Goal: Book appointment/travel/reservation

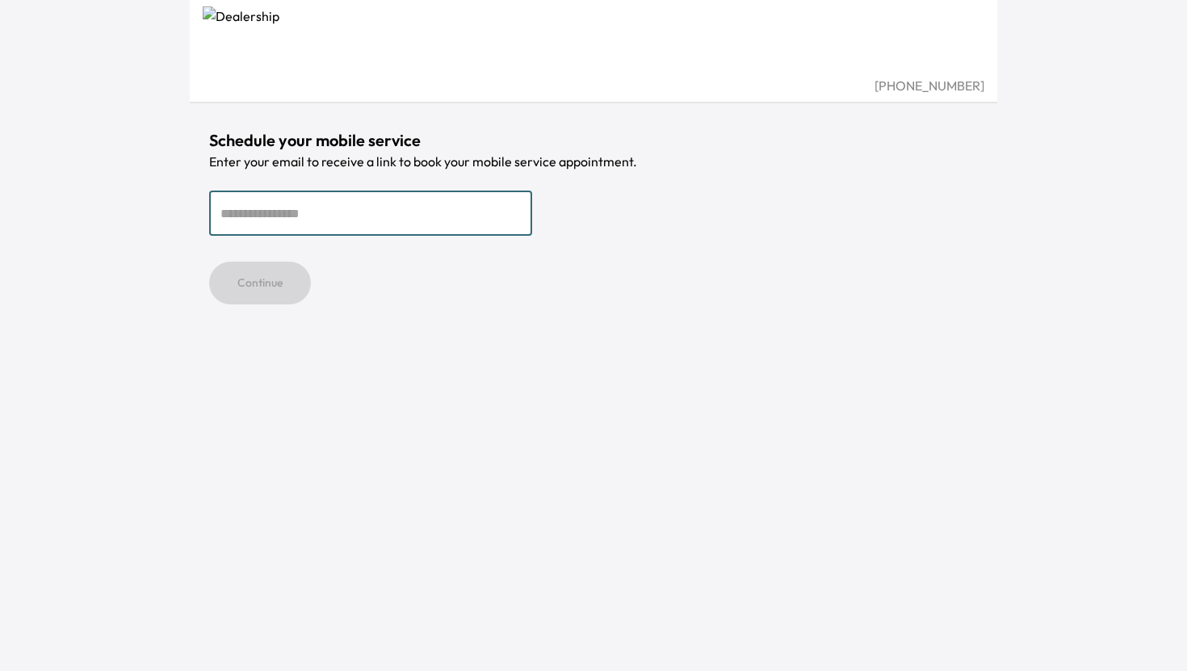
click at [391, 221] on input "email" at bounding box center [370, 213] width 323 height 45
type input "**********"
click at [284, 285] on button "Continue" at bounding box center [260, 283] width 102 height 43
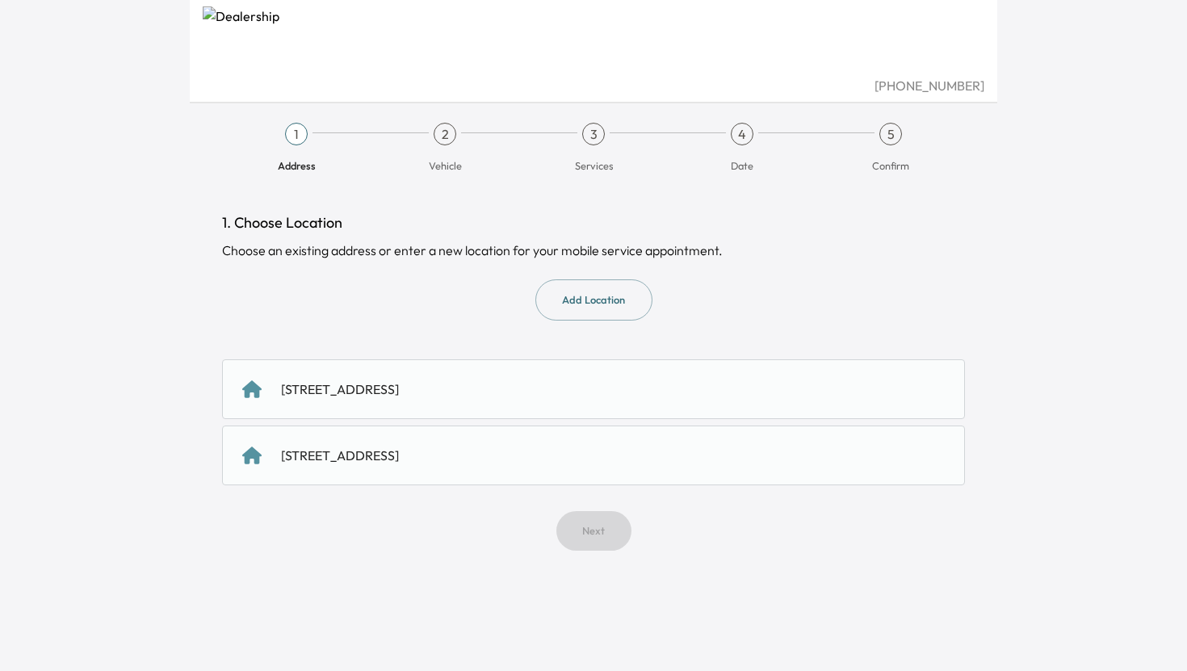
click at [399, 384] on div "1378 Bittern Drive, Sunnyvale, CA 94087, US" at bounding box center [340, 389] width 118 height 19
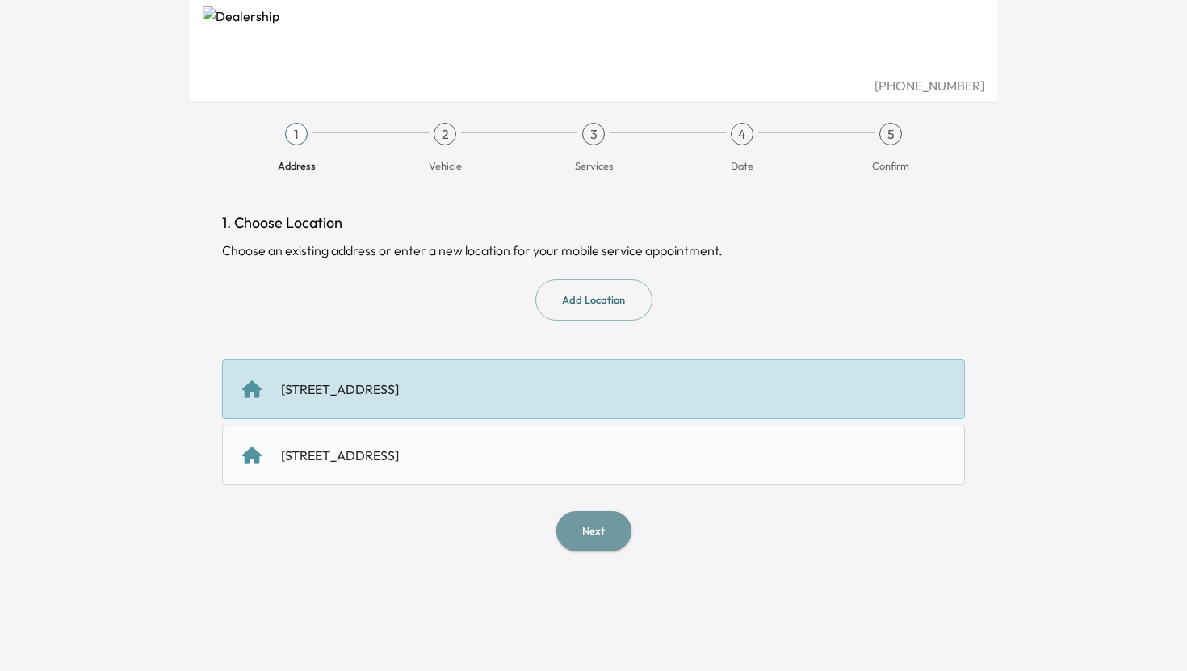
click at [607, 535] on button "Next" at bounding box center [594, 531] width 75 height 40
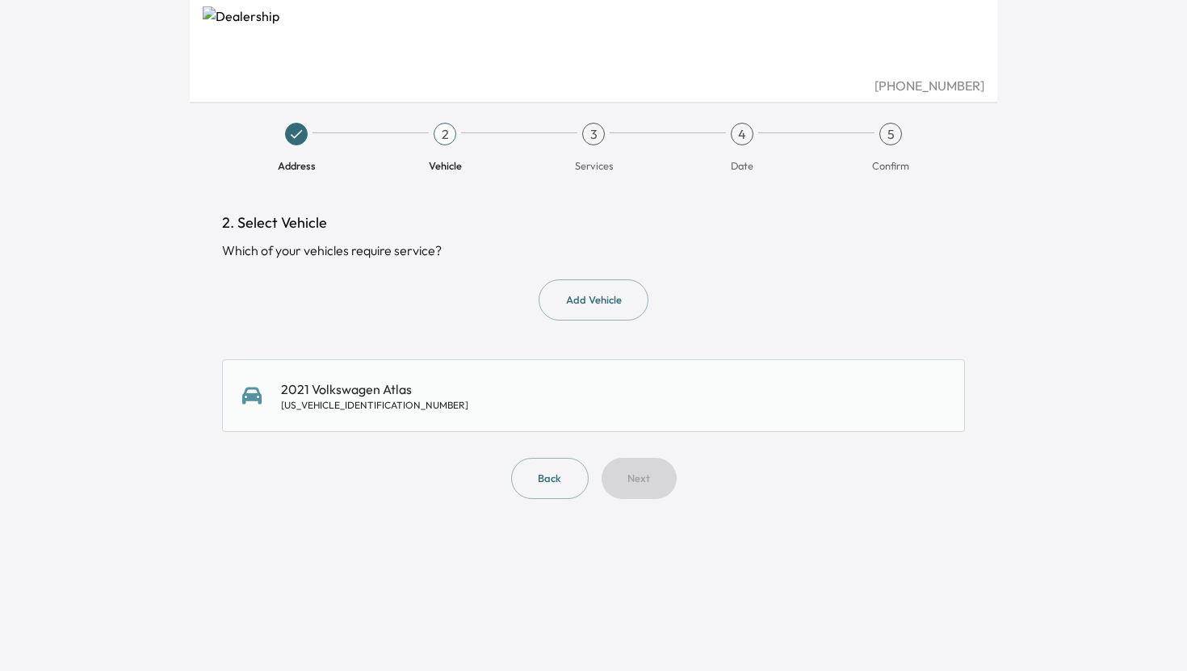
click at [520, 405] on div "2021 Volkswagen Atlas 1V2KR2CA0MC536769" at bounding box center [593, 396] width 703 height 32
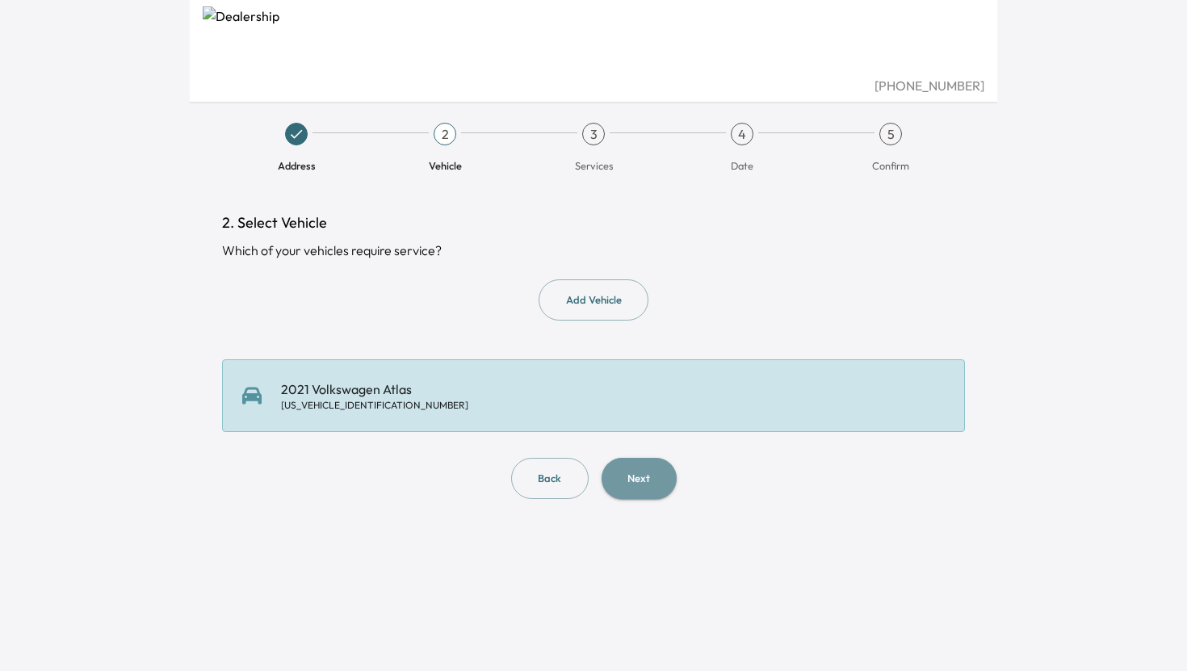
click at [622, 473] on button "Next" at bounding box center [639, 478] width 75 height 41
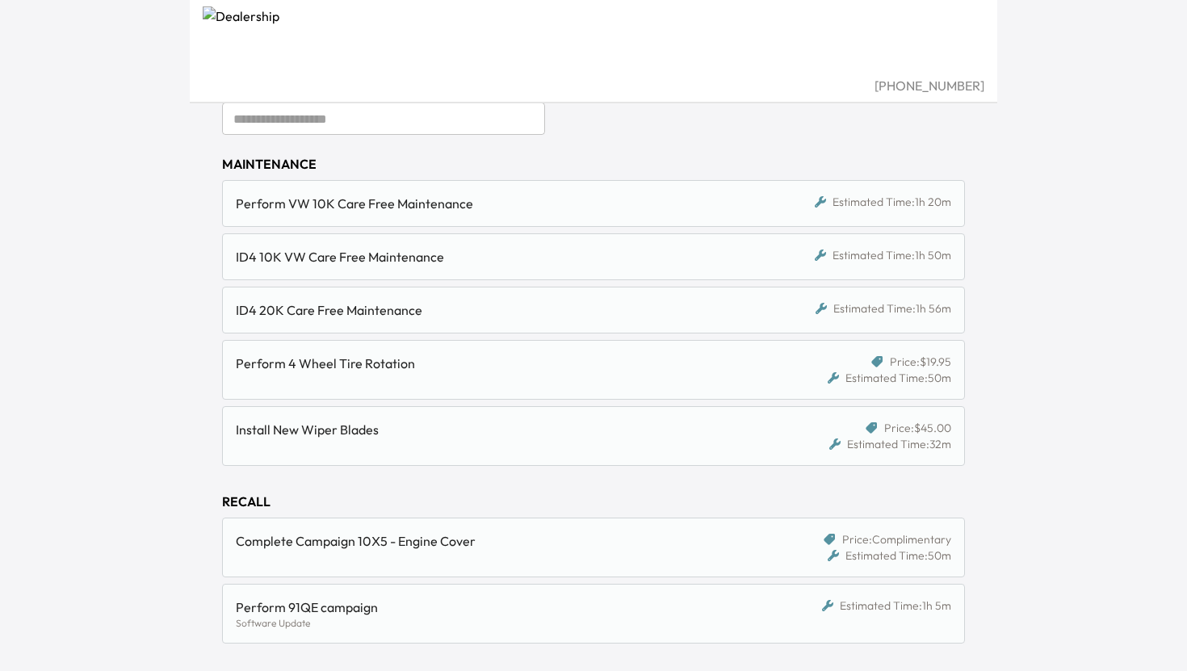
scroll to position [170, 0]
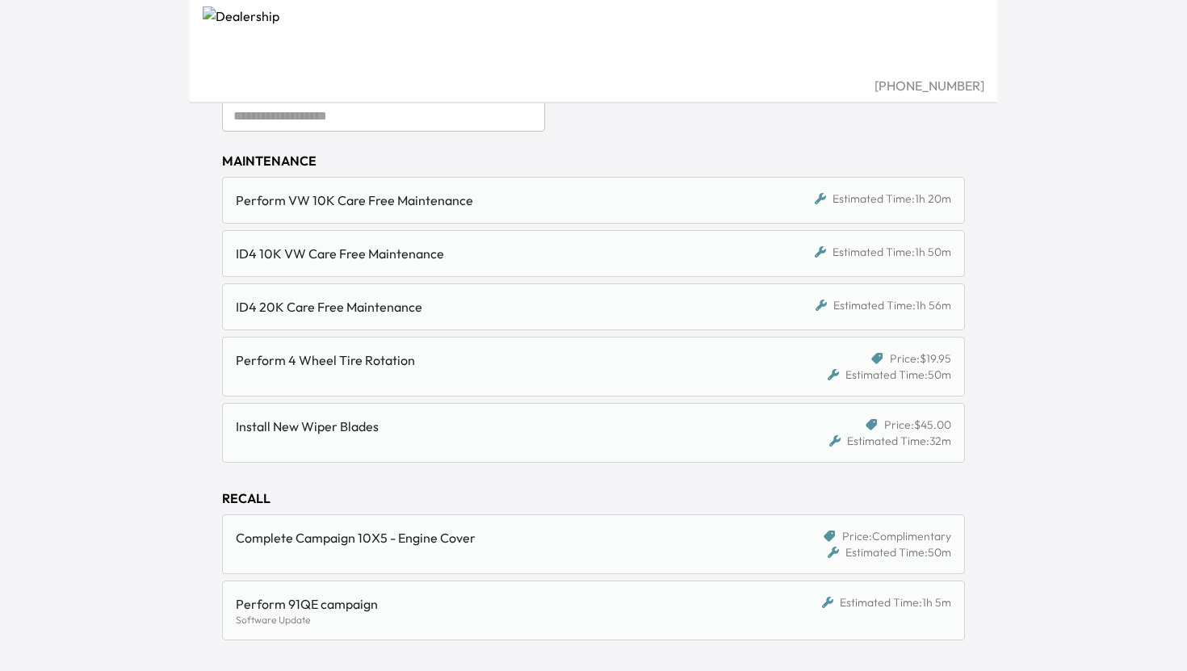
click at [838, 439] on icon at bounding box center [835, 440] width 11 height 11
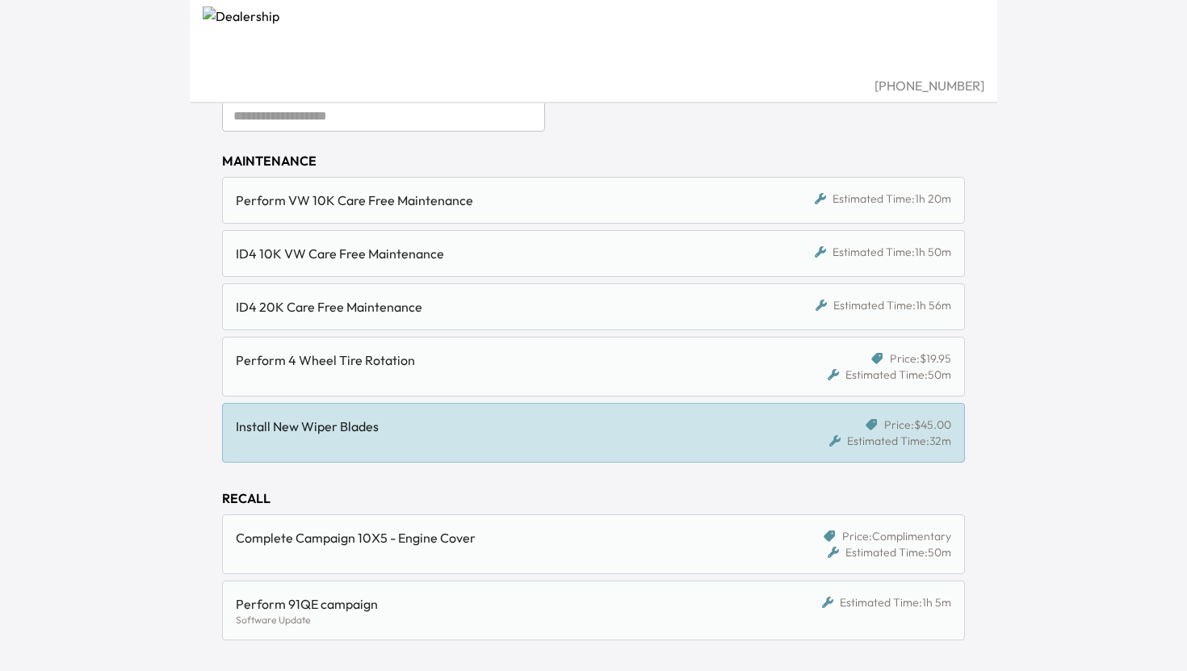
click at [838, 439] on icon at bounding box center [835, 440] width 11 height 11
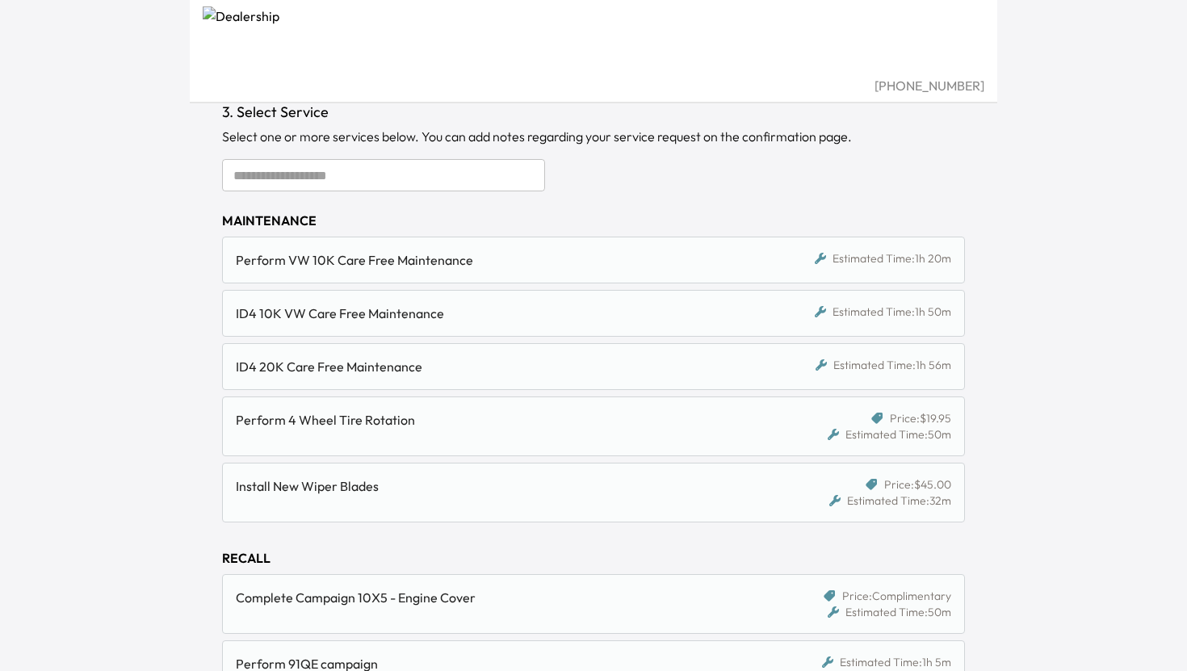
scroll to position [0, 0]
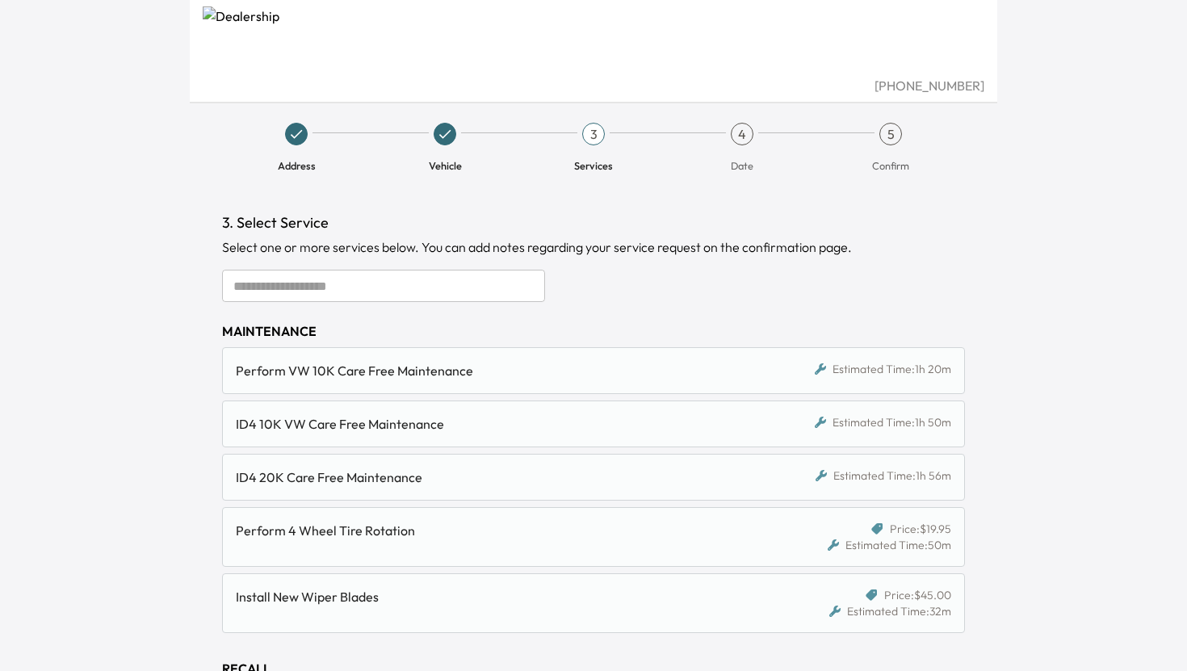
click at [525, 372] on div "Perform VW 10K Care Free Maintenance" at bounding box center [498, 370] width 524 height 19
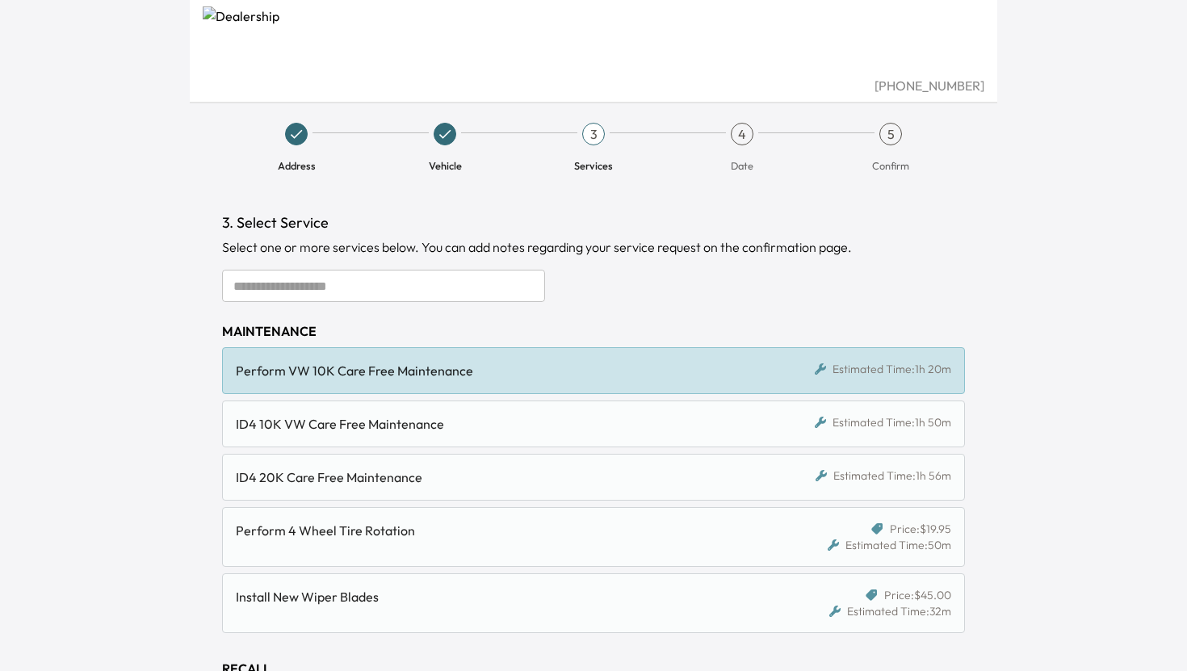
click at [525, 418] on div "ID4 10K VW Care Free Maintenance" at bounding box center [498, 423] width 524 height 19
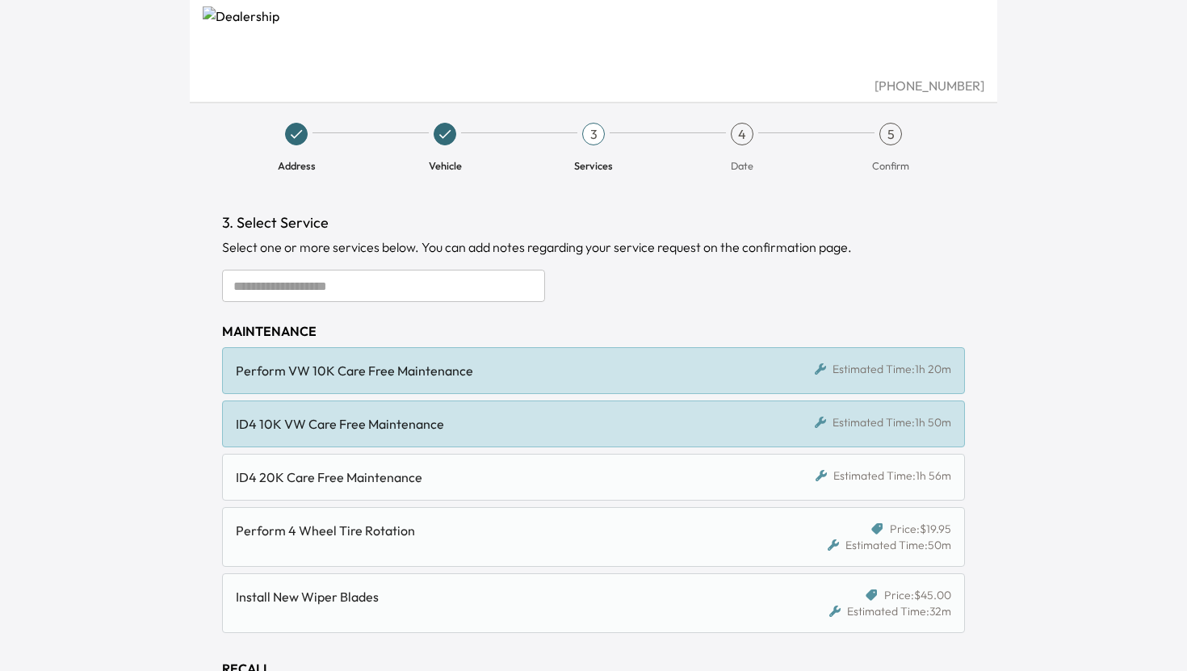
click at [531, 481] on div "ID4 20K Care Free Maintenance" at bounding box center [498, 477] width 524 height 19
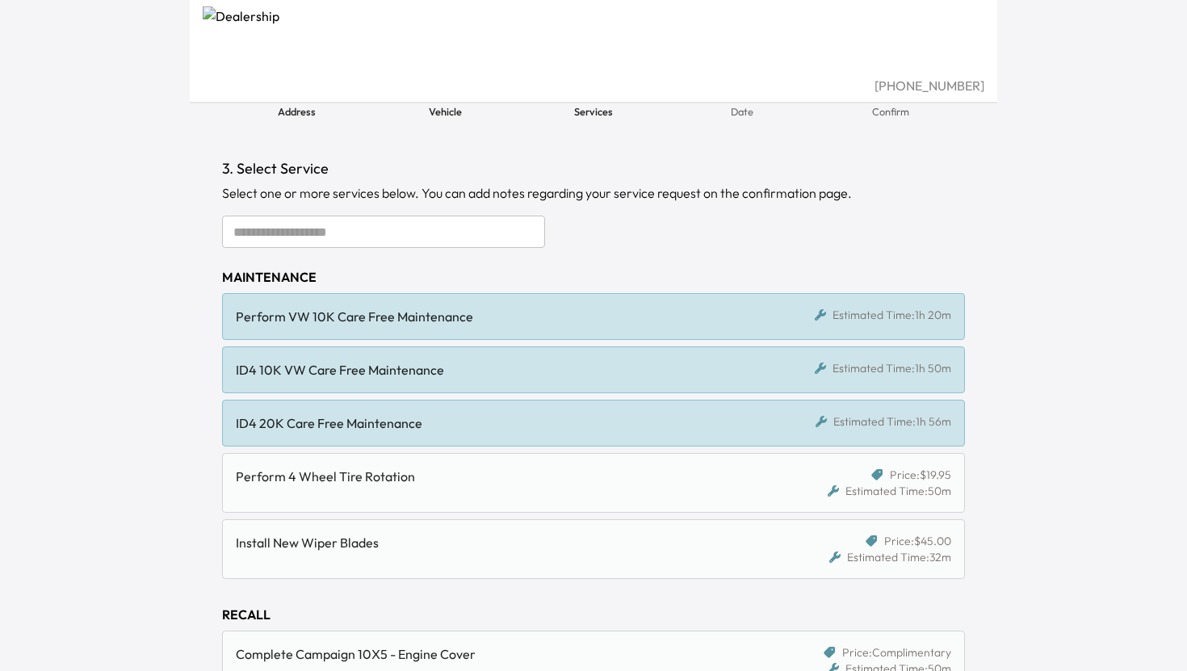
scroll to position [57, 0]
click at [551, 479] on div "Perform 4 Wheel Tire Rotation" at bounding box center [498, 473] width 524 height 19
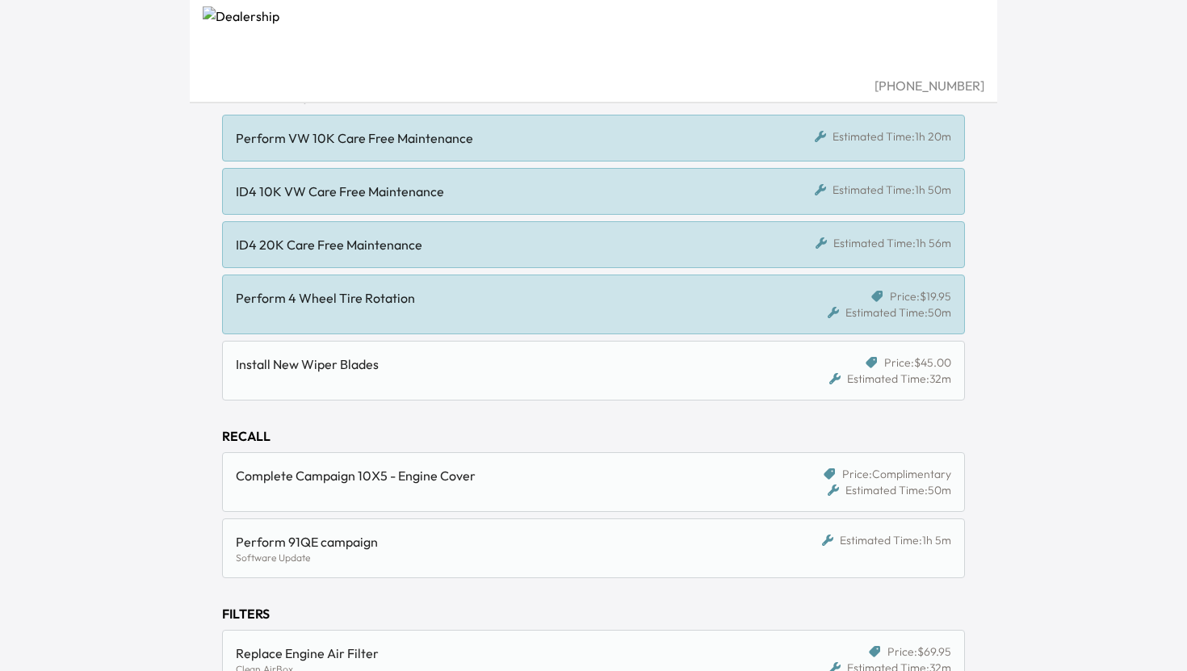
scroll to position [242, 0]
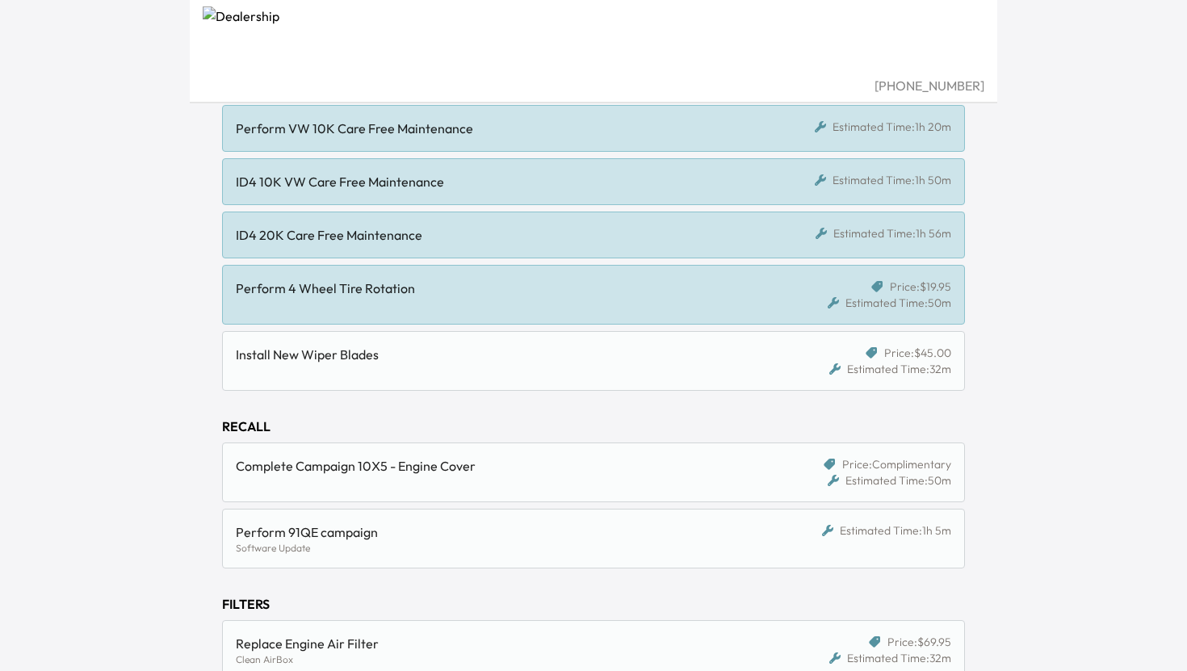
click at [547, 470] on div "Complete Campaign 10X5 - Engine Cover" at bounding box center [498, 465] width 524 height 19
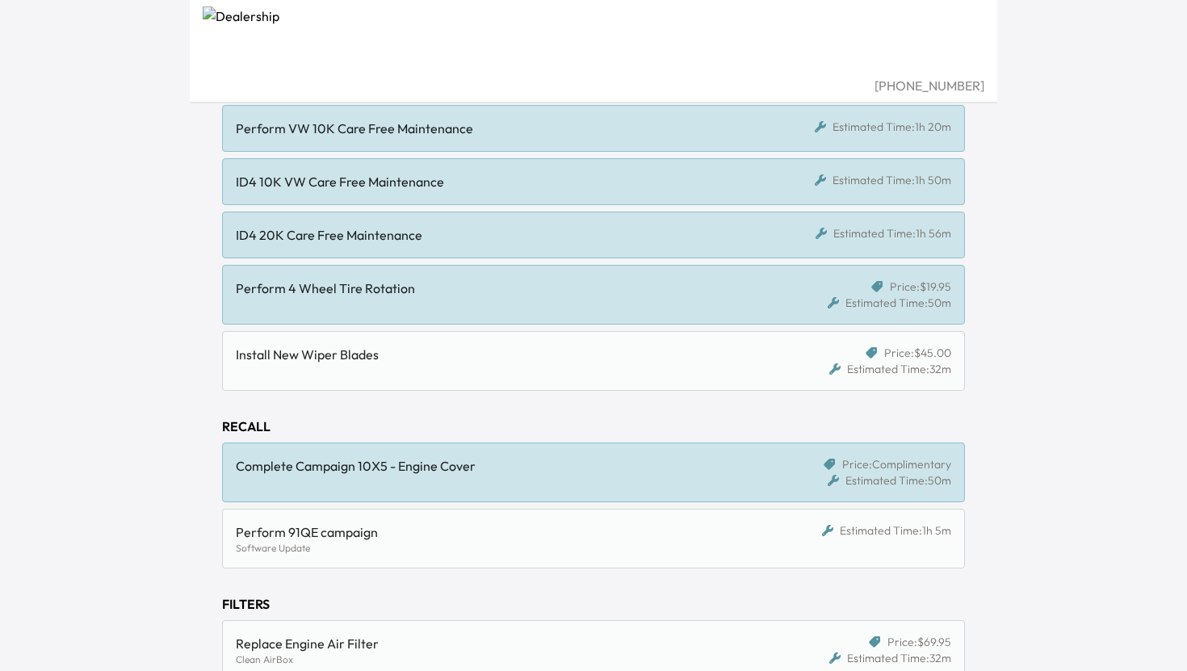
click at [545, 550] on div "Software Update" at bounding box center [498, 548] width 524 height 13
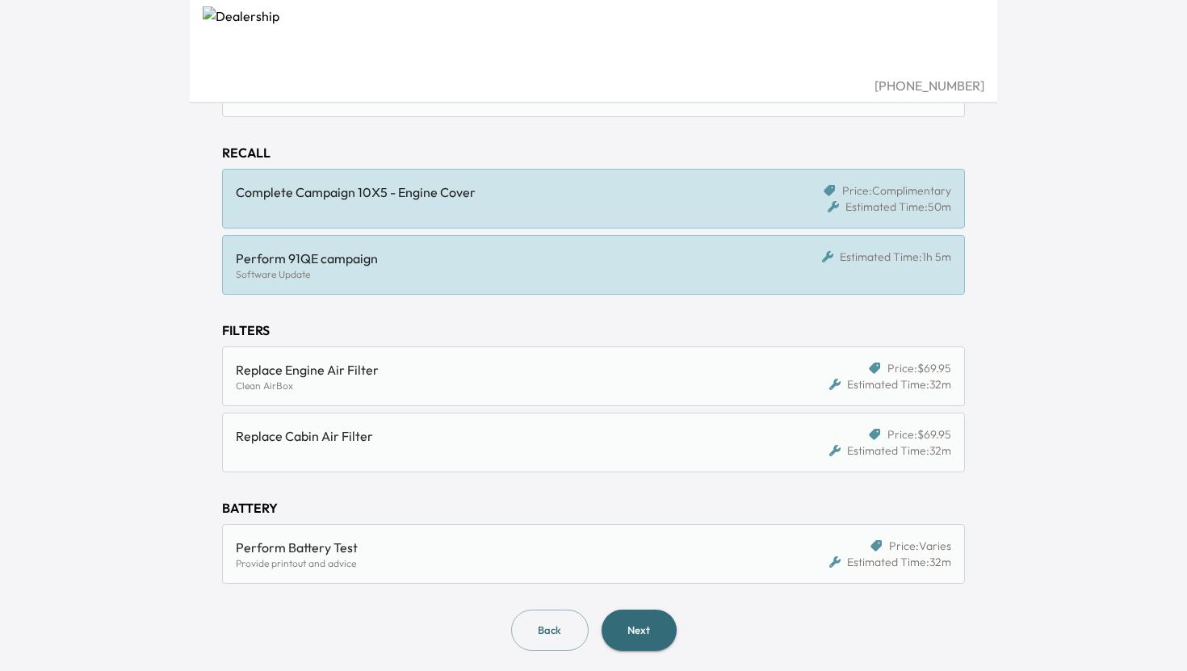
scroll to position [522, 0]
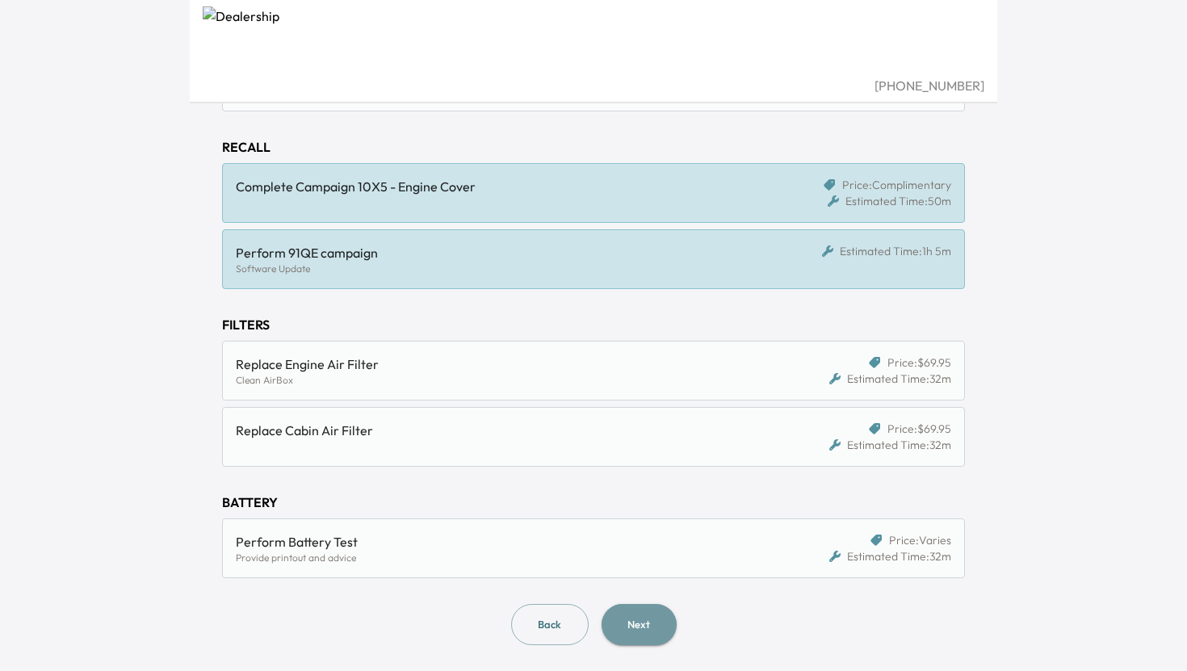
click at [630, 630] on button "Next" at bounding box center [639, 624] width 75 height 41
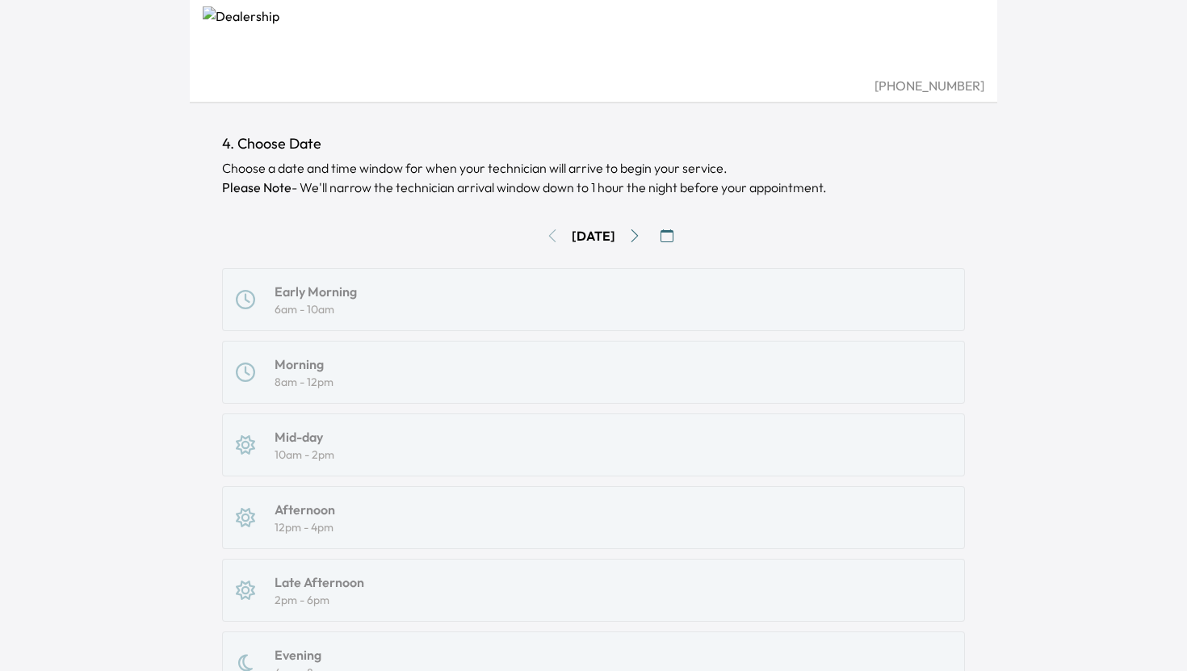
scroll to position [42, 0]
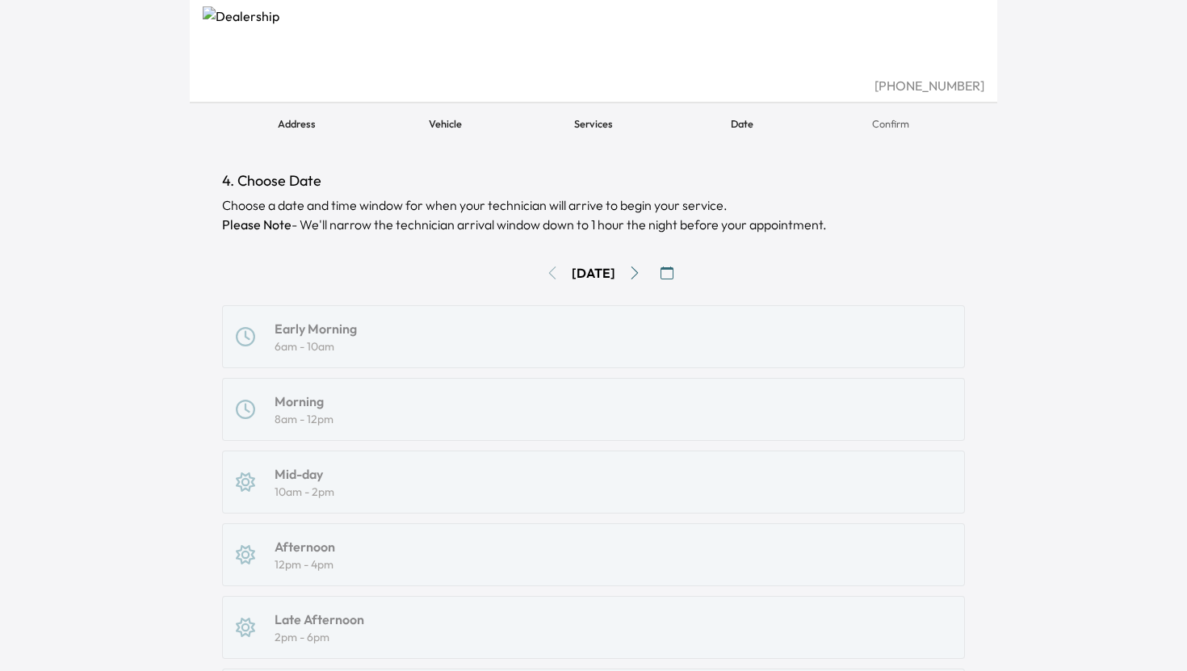
click at [343, 358] on div "Early Morning 6am - 10am Morning 8am - 12pm Mid-day 10am - 2pm Afternoon 12pm -…" at bounding box center [593, 554] width 743 height 499
click at [338, 351] on div "Early Morning 6am - 10am Morning 8am - 12pm Mid-day 10am - 2pm Afternoon 12pm -…" at bounding box center [593, 554] width 743 height 499
click at [285, 334] on div "Early Morning 6am - 10am Morning 8am - 12pm Mid-day 10am - 2pm Afternoon 12pm -…" at bounding box center [593, 554] width 743 height 499
click at [641, 272] on icon "Go to next day" at bounding box center [634, 273] width 13 height 13
click at [546, 274] on icon "Go to previous day" at bounding box center [552, 273] width 13 height 13
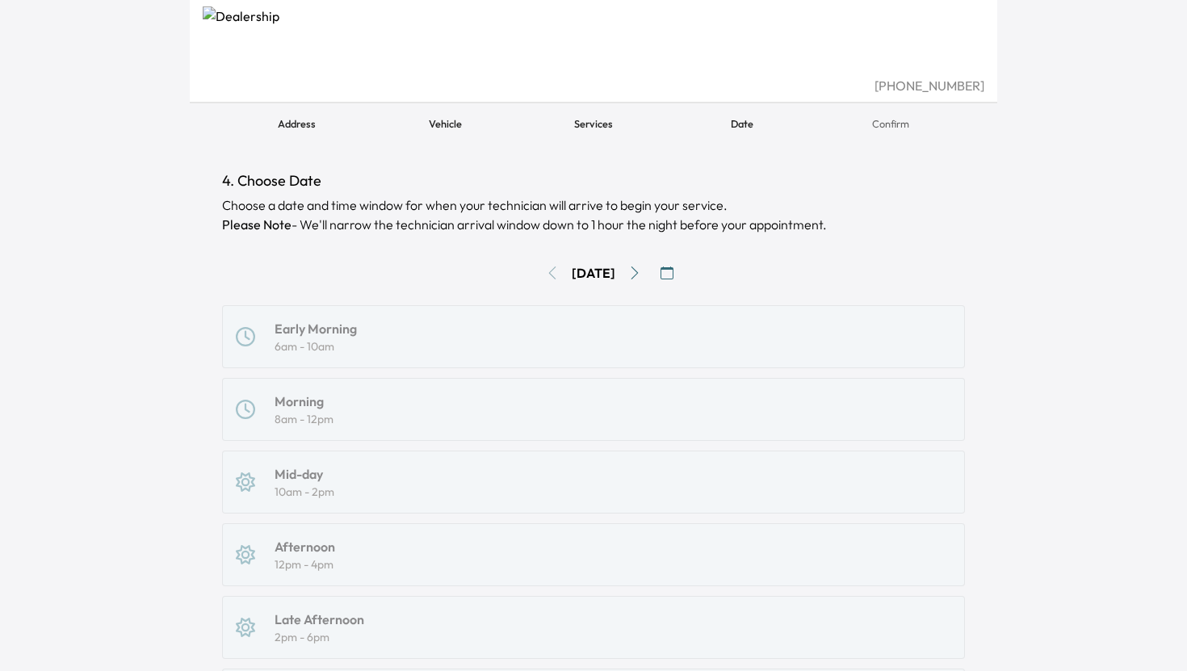
click at [541, 272] on div "Wed, Aug 20" at bounding box center [593, 273] width 743 height 26
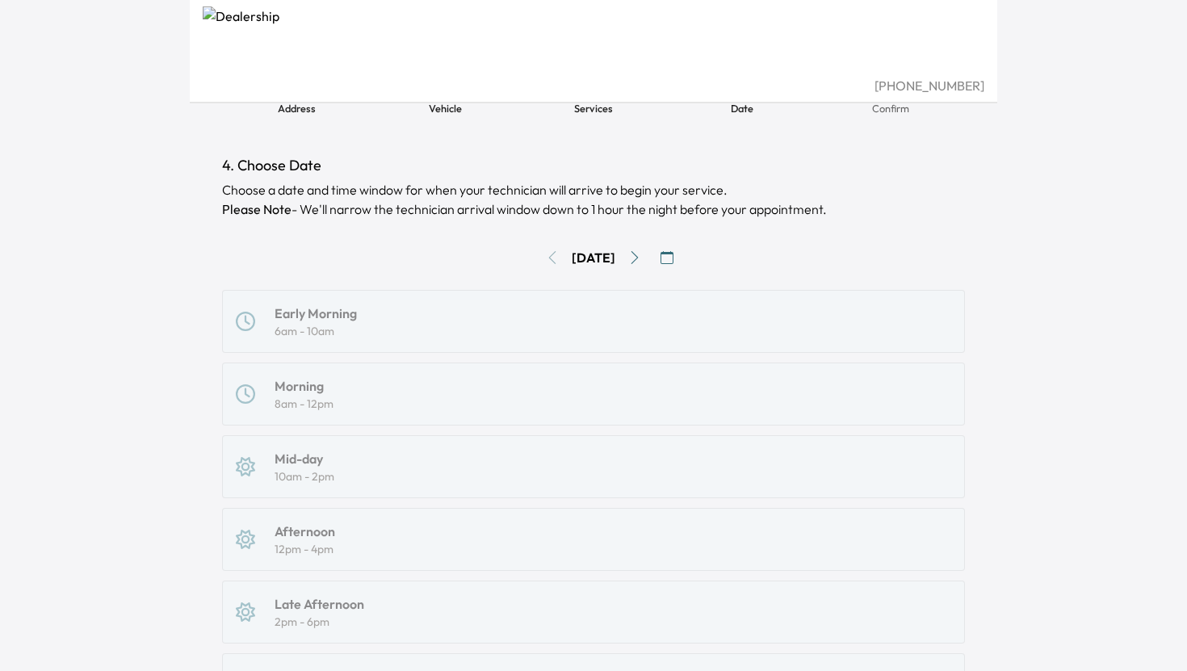
scroll to position [58, 0]
click at [641, 261] on icon "Go to next day" at bounding box center [634, 256] width 13 height 13
click at [641, 253] on icon "Go to next day" at bounding box center [634, 256] width 13 height 13
click at [546, 256] on icon "Go to previous day" at bounding box center [552, 256] width 13 height 13
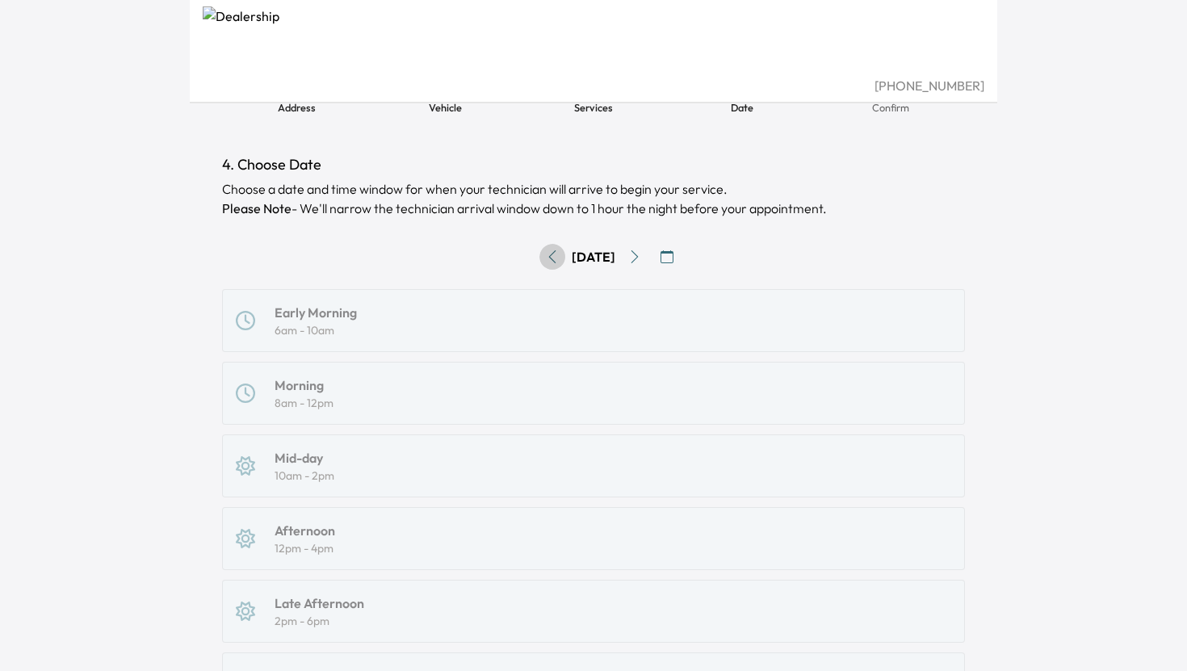
click at [546, 256] on icon "Go to previous day" at bounding box center [552, 256] width 13 height 13
click at [545, 256] on div "Wed, Aug 20" at bounding box center [593, 257] width 743 height 26
click at [539, 257] on div "Wed, Aug 20" at bounding box center [593, 257] width 743 height 26
click at [536, 254] on div "Wed, Aug 20" at bounding box center [593, 257] width 743 height 26
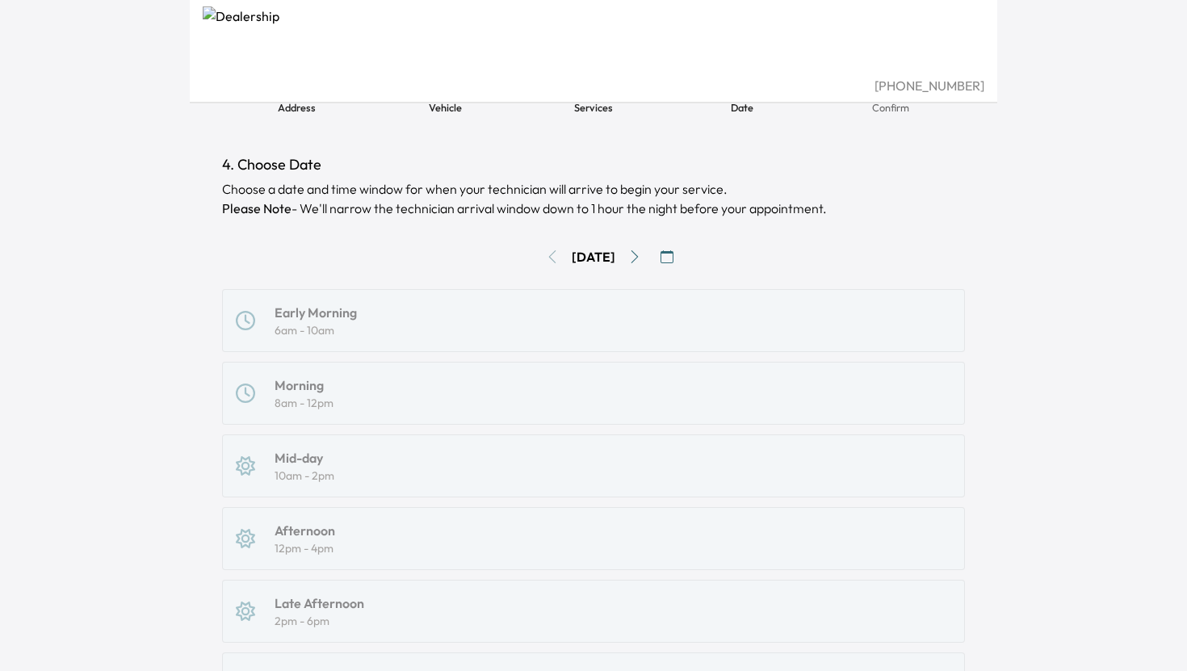
click at [535, 254] on div "Wed, Aug 20" at bounding box center [593, 257] width 743 height 26
click at [403, 326] on div "Early Morning 6am - 10am Morning 8am - 12pm Mid-day 10am - 2pm Afternoon 12pm -…" at bounding box center [593, 538] width 743 height 499
click at [246, 317] on div "Early Morning 6am - 10am Morning 8am - 12pm Mid-day 10am - 2pm Afternoon 12pm -…" at bounding box center [593, 538] width 743 height 499
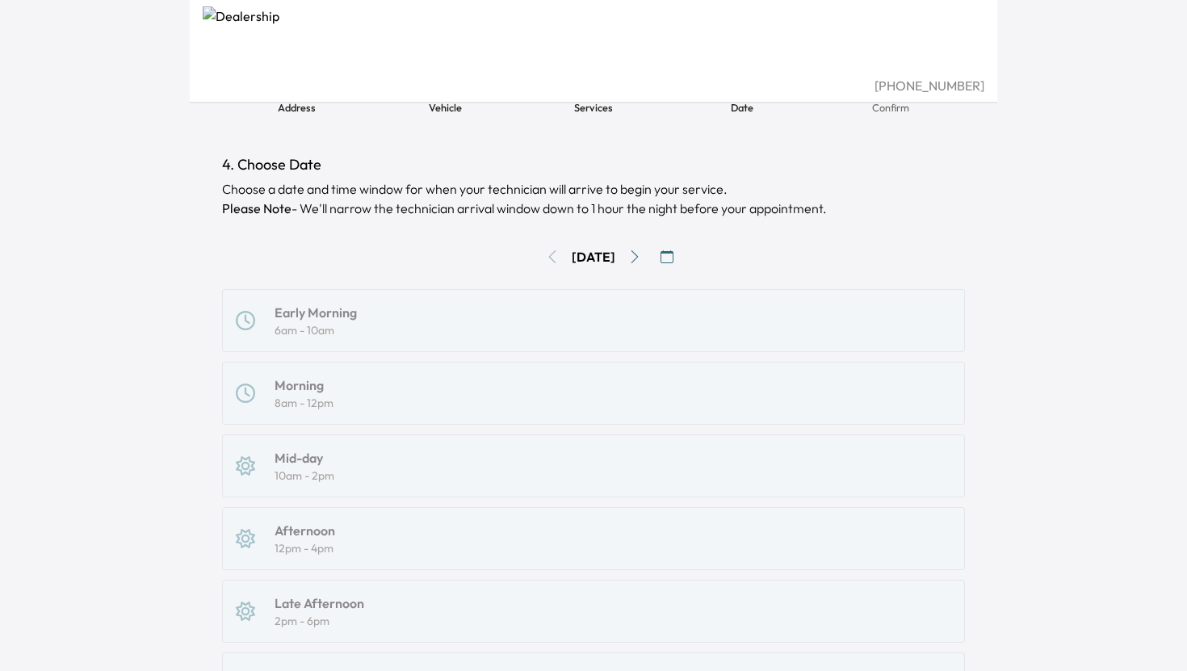
click at [257, 421] on div "Early Morning 6am - 10am Morning 8am - 12pm Mid-day 10am - 2pm Afternoon 12pm -…" at bounding box center [593, 538] width 743 height 499
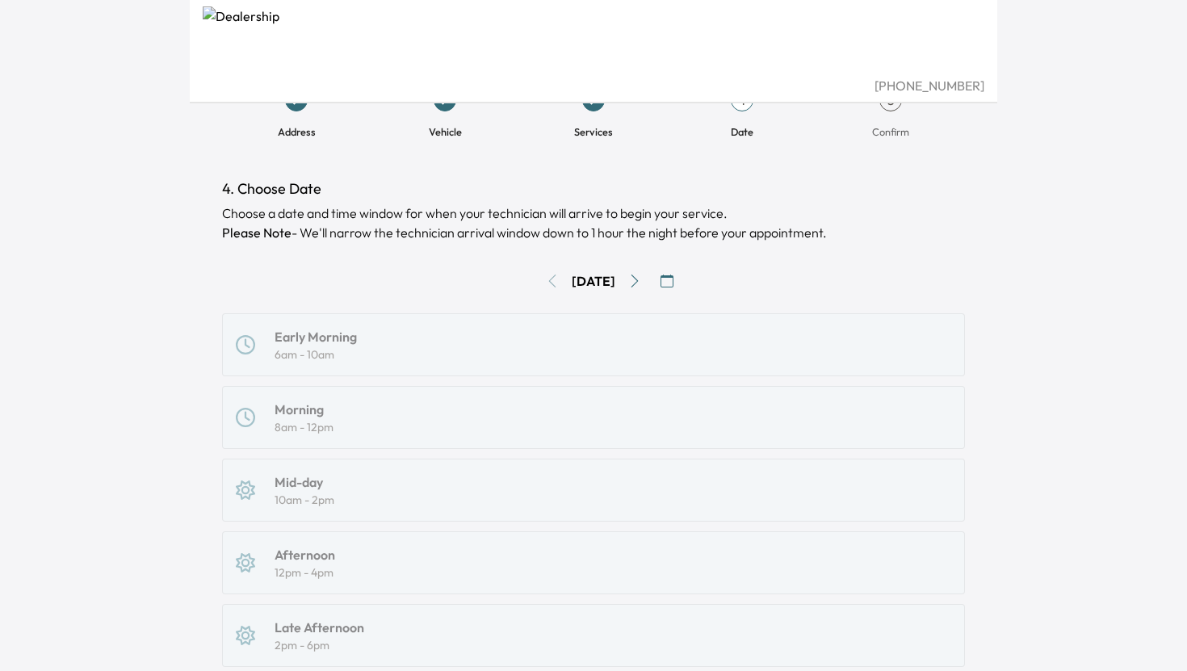
scroll to position [35, 0]
click at [302, 417] on div "Early Morning 6am - 10am Morning 8am - 12pm Mid-day 10am - 2pm Afternoon 12pm -…" at bounding box center [593, 562] width 743 height 499
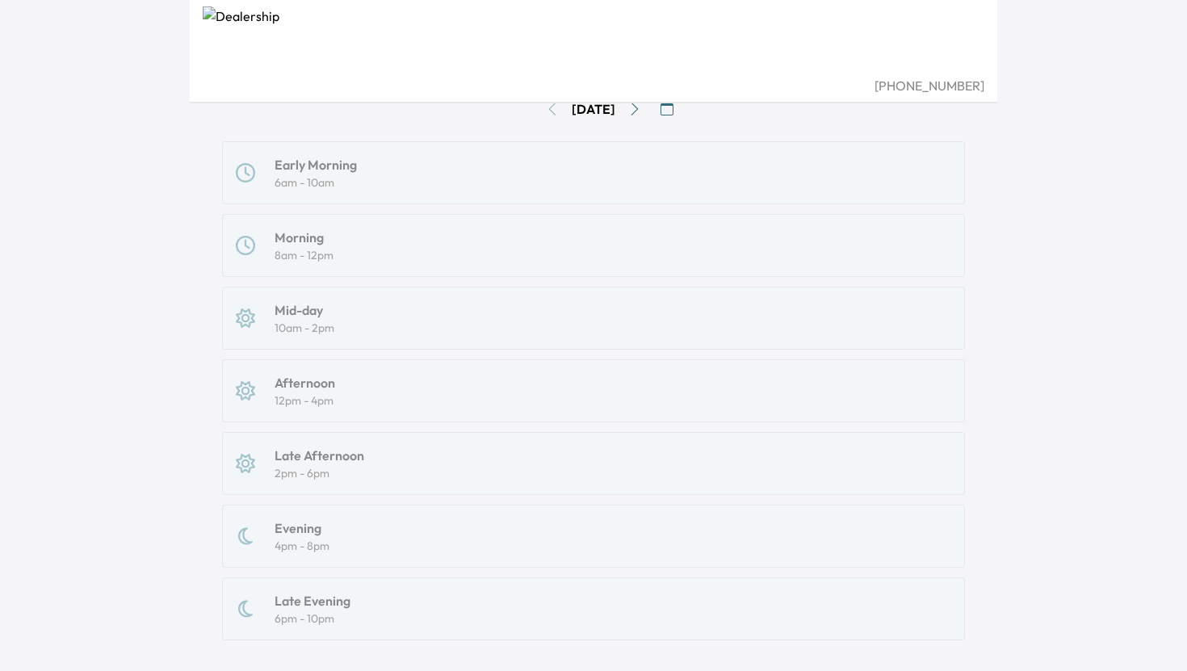
scroll to position [313, 0]
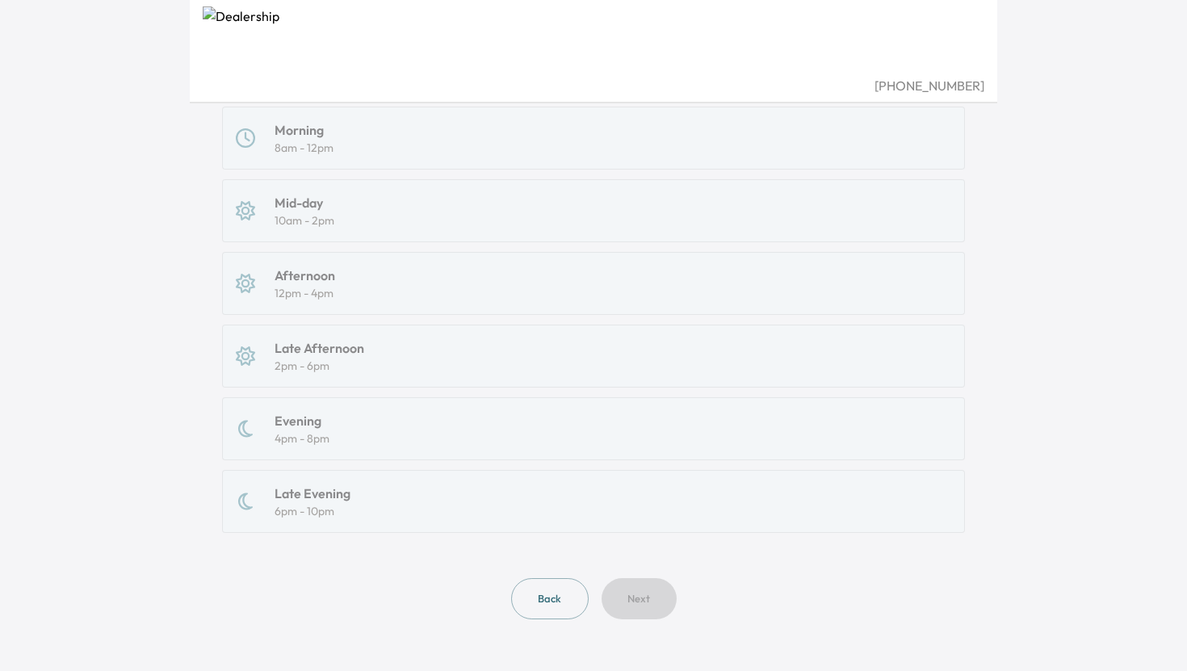
click at [325, 498] on div "Early Morning 6am - 10am Morning 8am - 12pm Mid-day 10am - 2pm Afternoon 12pm -…" at bounding box center [593, 283] width 743 height 499
click at [320, 420] on div "Early Morning 6am - 10am Morning 8am - 12pm Mid-day 10am - 2pm Afternoon 12pm -…" at bounding box center [593, 283] width 743 height 499
click at [319, 357] on div "Early Morning 6am - 10am Morning 8am - 12pm Mid-day 10am - 2pm Afternoon 12pm -…" at bounding box center [593, 283] width 743 height 499
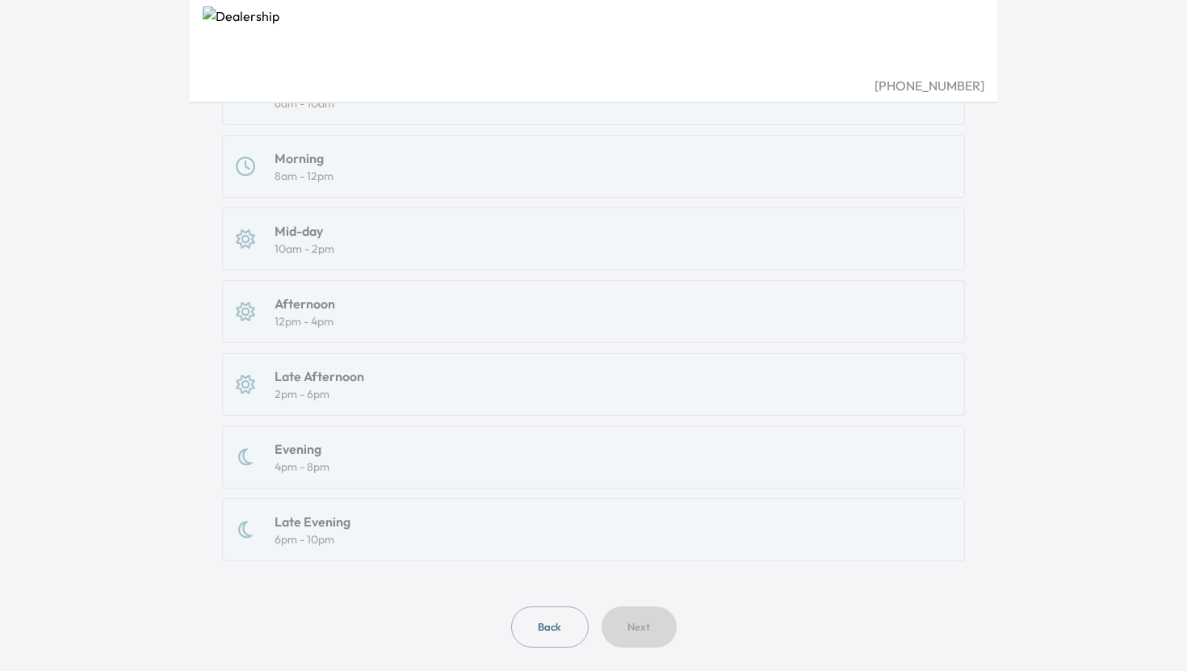
scroll to position [0, 0]
